Goal: Navigation & Orientation: Go to known website

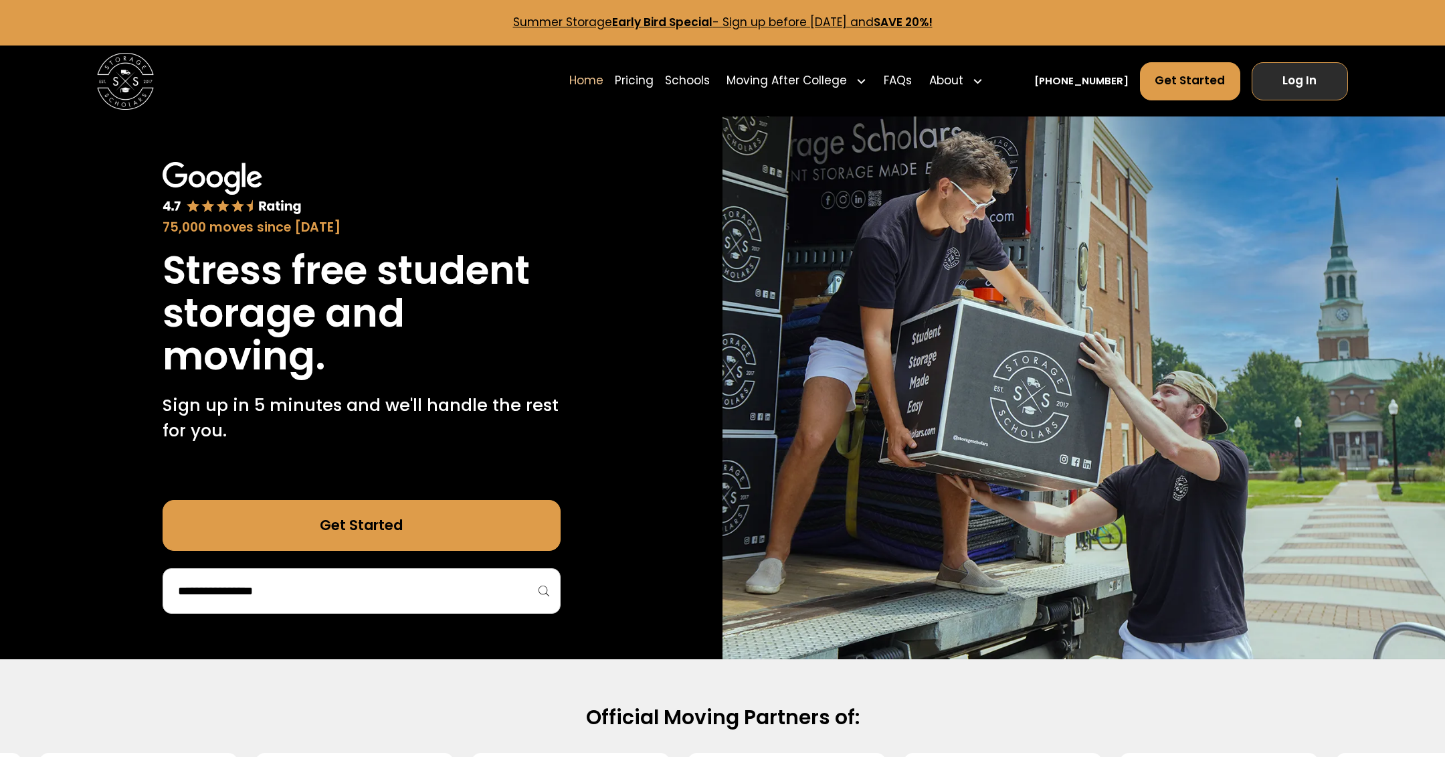
click at [1306, 84] on link "Log In" at bounding box center [1300, 81] width 97 height 38
click at [1331, 84] on link "Log In" at bounding box center [1300, 81] width 97 height 38
click at [1302, 91] on link "Log In" at bounding box center [1300, 81] width 97 height 38
click at [1297, 92] on link "Log In" at bounding box center [1300, 81] width 97 height 38
